Goal: Complete application form

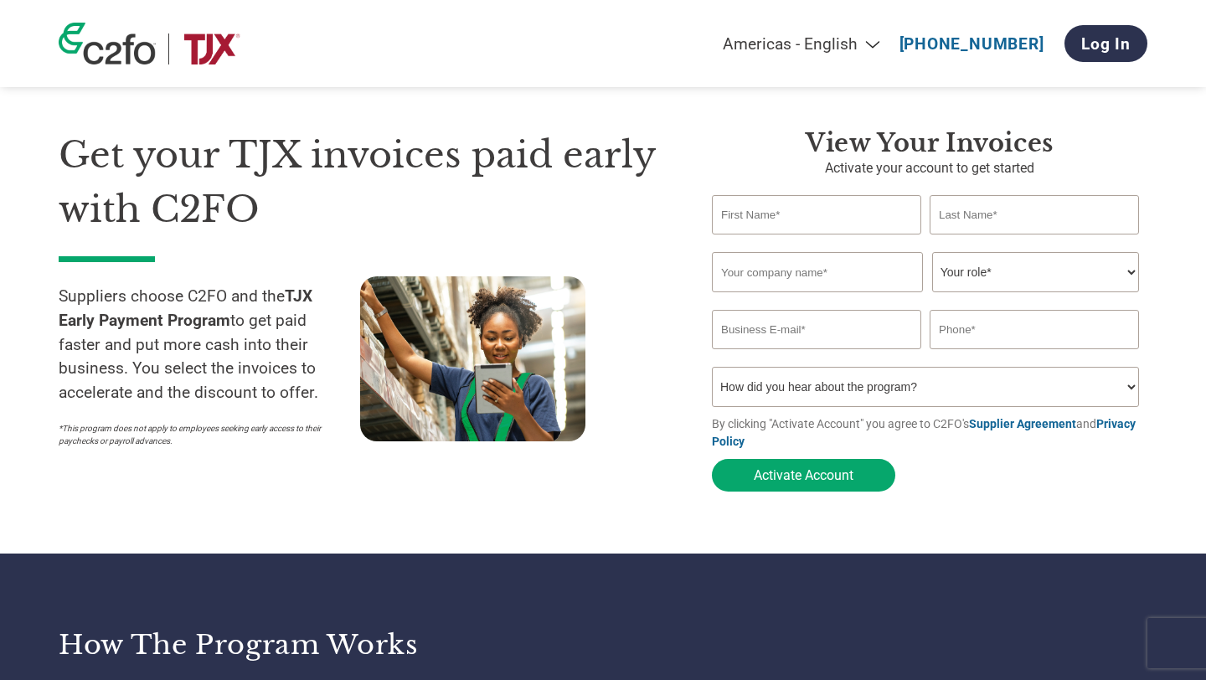
scroll to position [33, 0]
click at [833, 198] on input "text" at bounding box center [816, 213] width 209 height 39
type input "[PERSON_NAME]"
type input "J"
type input "Kryfos"
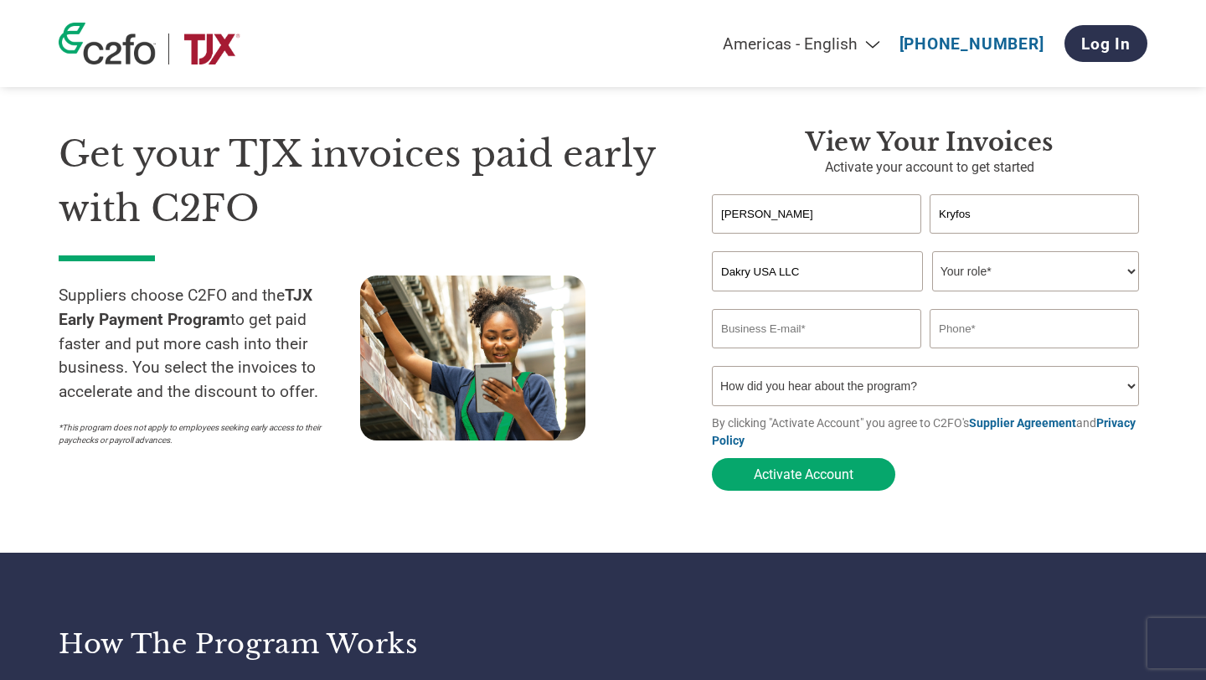
type input "Dakry USA LLC"
click at [1074, 285] on select "Your role* CFO Controller Credit Manager Finance Director Treasurer CEO Preside…" at bounding box center [1035, 271] width 207 height 40
select select "CEO"
click at [932, 253] on select "Your role* CFO Controller Credit Manager Finance Director Treasurer CEO Preside…" at bounding box center [1035, 271] width 207 height 40
click at [838, 348] on input "email" at bounding box center [816, 328] width 209 height 39
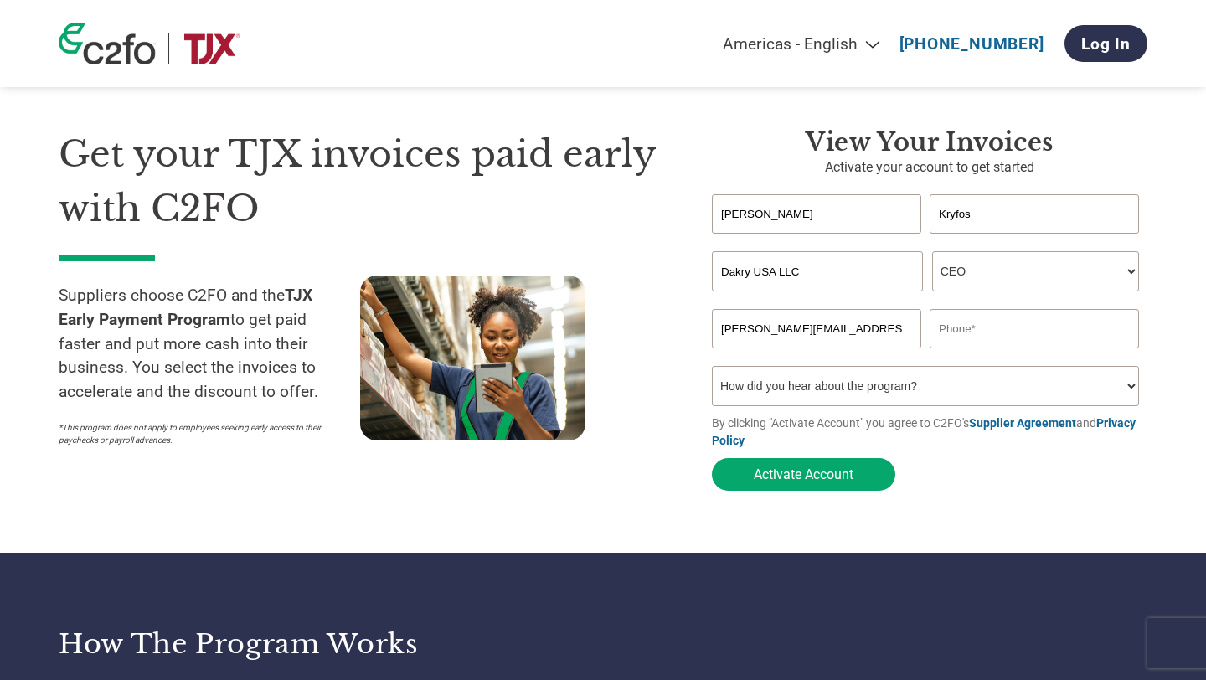
type input "[PERSON_NAME][EMAIL_ADDRESS][DOMAIN_NAME]"
type input "3"
type input "[PHONE_NUMBER]"
click at [803, 395] on select "How did you hear about the program? Received a letter Email Social Media Online…" at bounding box center [925, 386] width 427 height 40
select select "Family/Friend/Acquaintance"
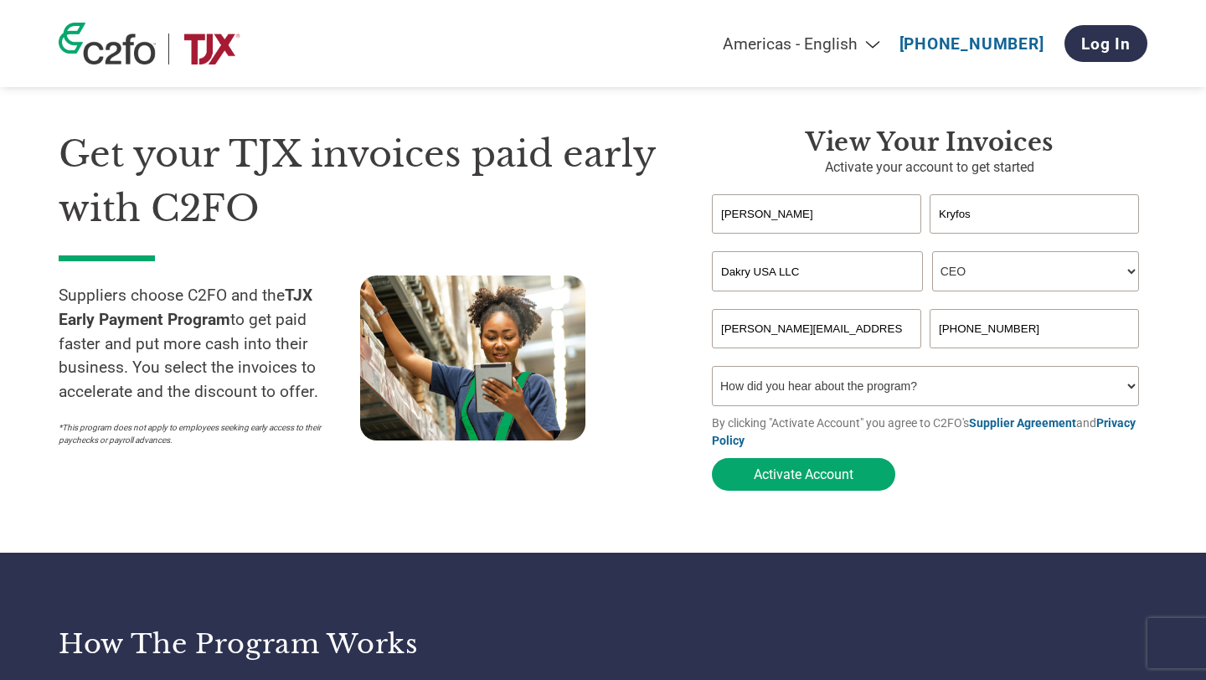
click at [712, 371] on select "How did you hear about the program? Received a letter Email Social Media Online…" at bounding box center [925, 386] width 427 height 40
click at [825, 485] on button "Activate Account" at bounding box center [803, 474] width 183 height 33
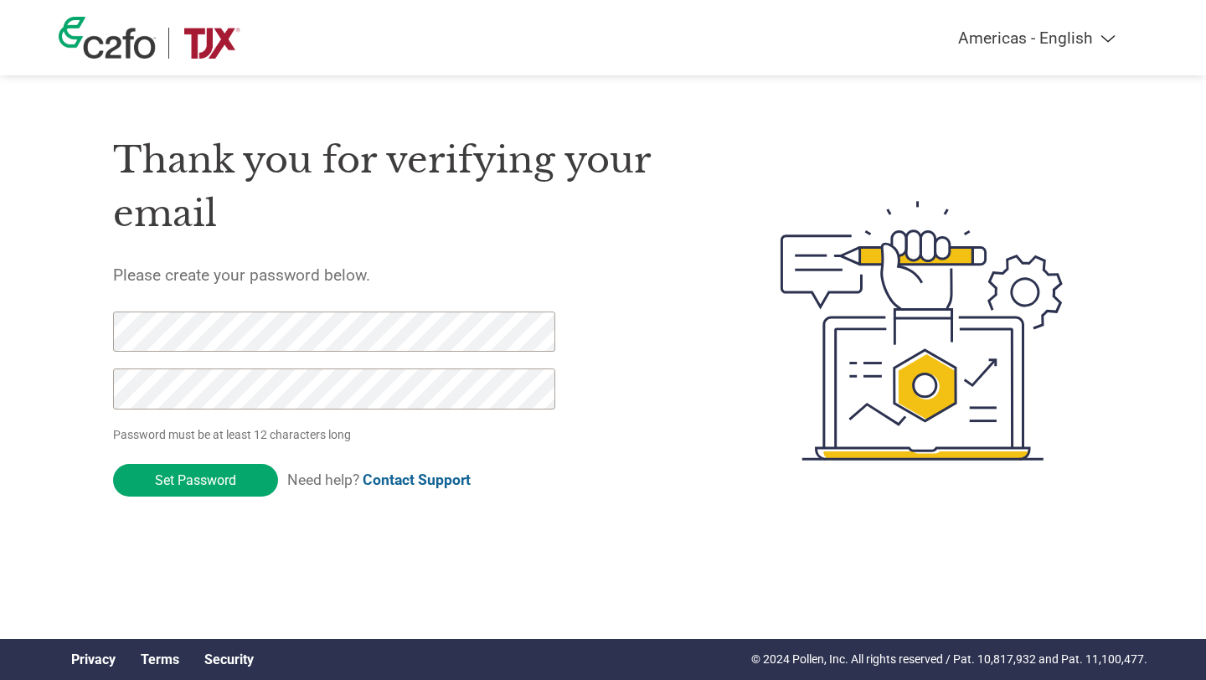
click at [282, 355] on div at bounding box center [324, 368] width 423 height 115
click at [259, 476] on input "Set Password" at bounding box center [195, 480] width 165 height 33
